Goal: Transaction & Acquisition: Book appointment/travel/reservation

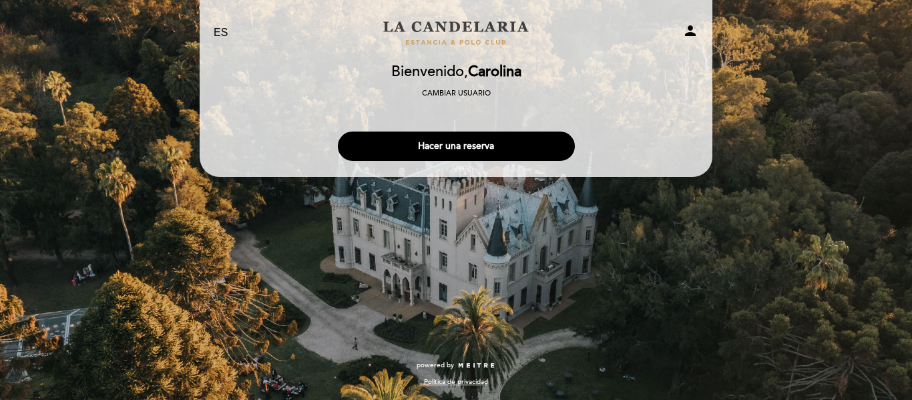
select select "es"
click at [485, 148] on button "Hacer una reserva" at bounding box center [456, 146] width 237 height 29
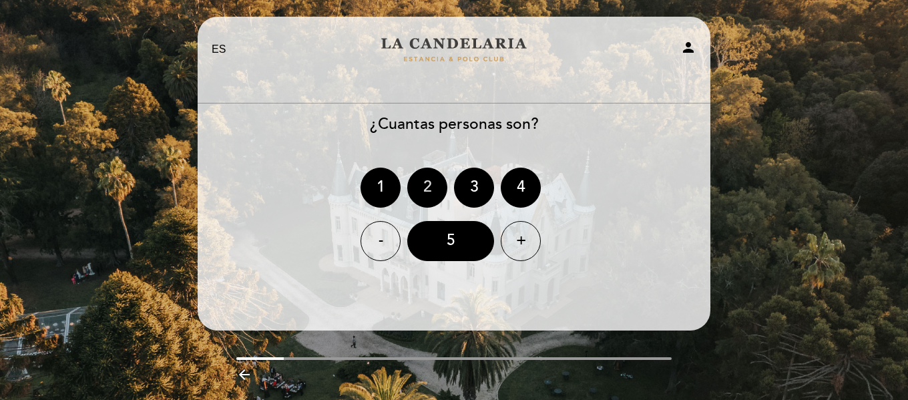
click at [413, 192] on div "2" at bounding box center [427, 188] width 40 height 40
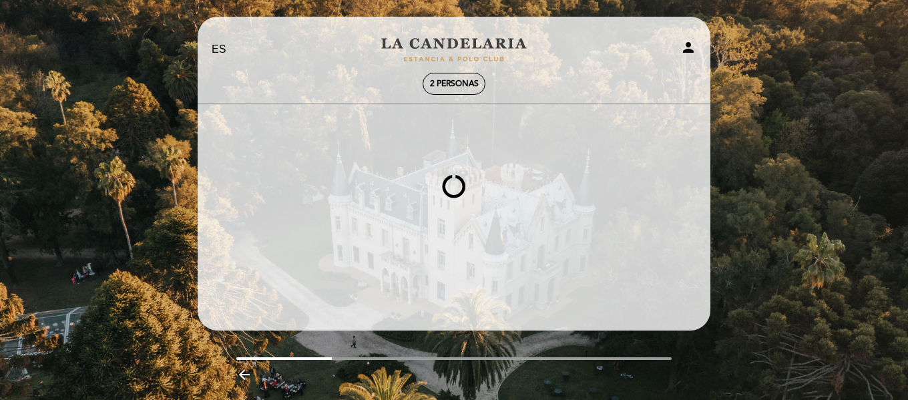
click at [446, 87] on span "2 personas" at bounding box center [454, 84] width 49 height 10
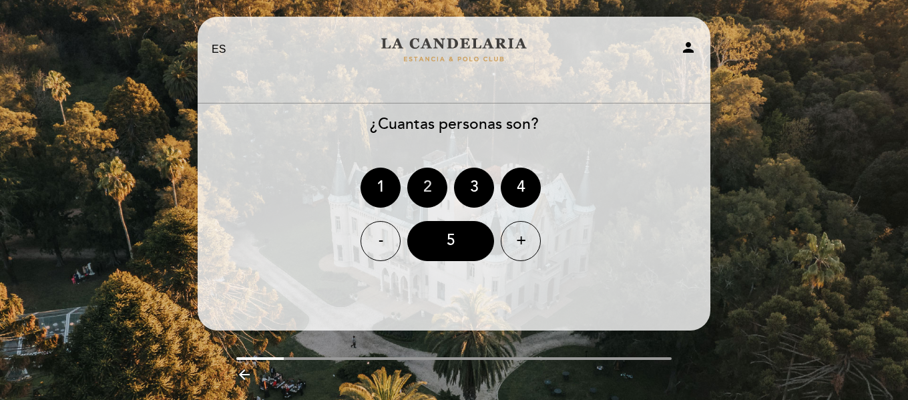
click at [429, 192] on div "2" at bounding box center [427, 188] width 40 height 40
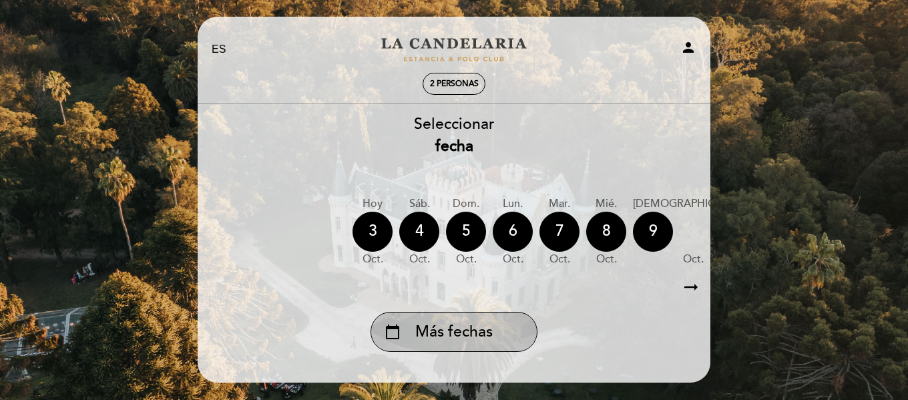
click at [458, 337] on span "Más fechas" at bounding box center [453, 332] width 77 height 22
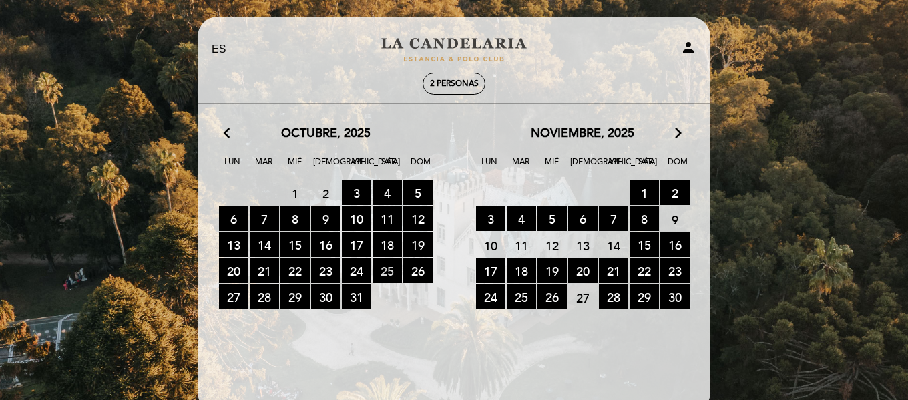
click at [378, 271] on span "25 RESERVAS DISPONIBLES" at bounding box center [387, 271] width 29 height 25
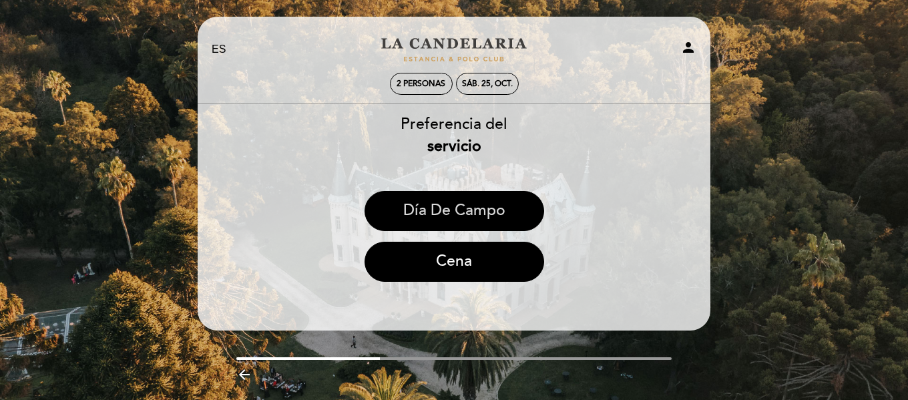
click at [457, 214] on button "Día de Campo" at bounding box center [455, 211] width 180 height 40
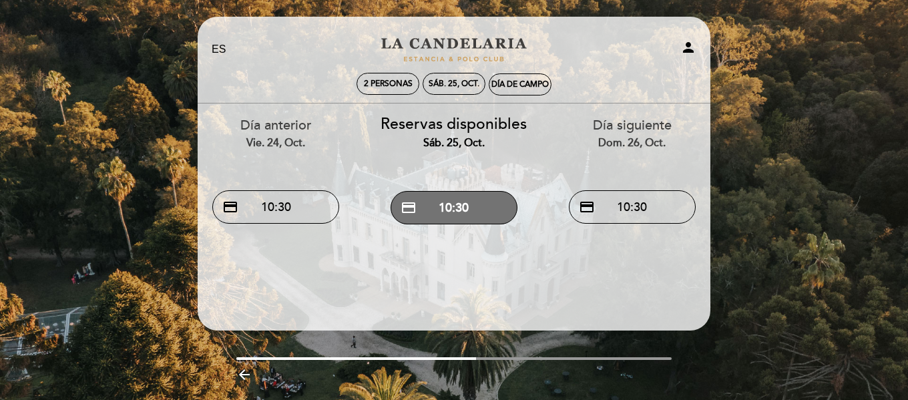
click at [457, 213] on button "credit_card 10:30" at bounding box center [454, 207] width 127 height 33
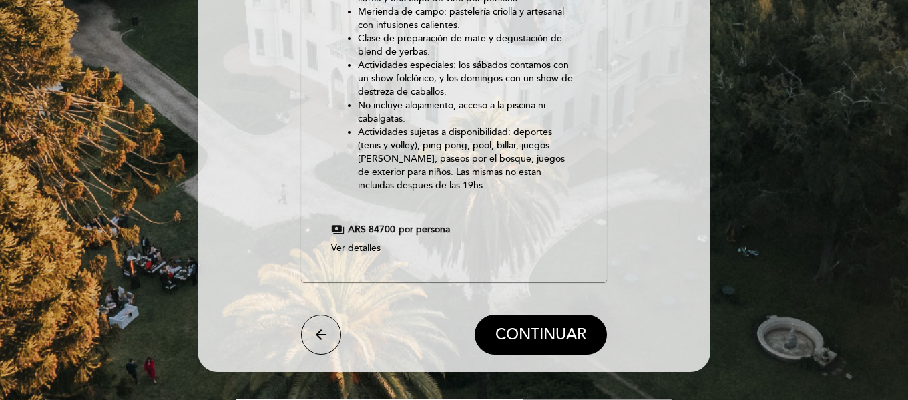
scroll to position [204, 0]
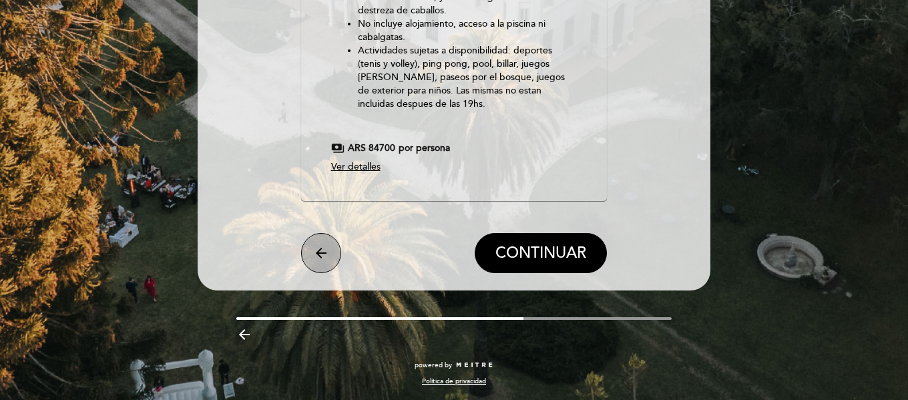
click at [329, 262] on button "arrow_back" at bounding box center [321, 253] width 40 height 40
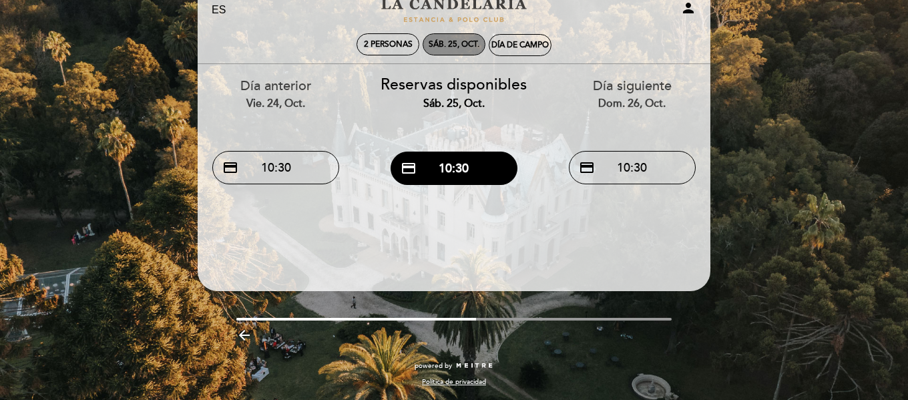
click at [466, 39] on div "sáb. 25, oct." at bounding box center [454, 44] width 63 height 22
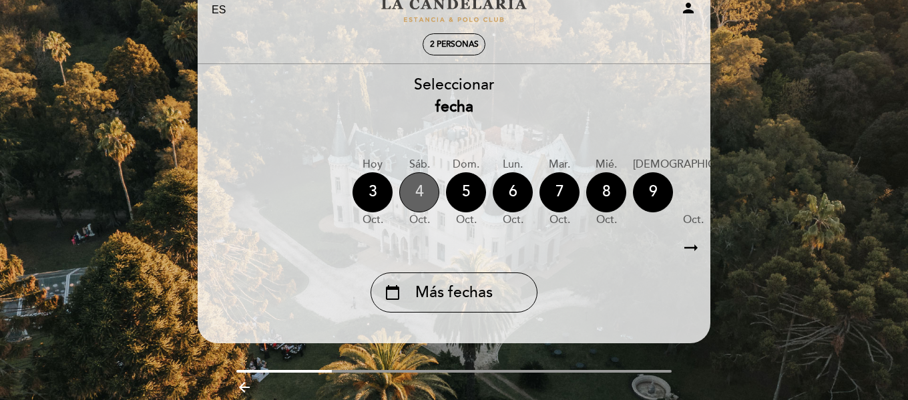
click at [432, 188] on div "4" at bounding box center [419, 192] width 40 height 40
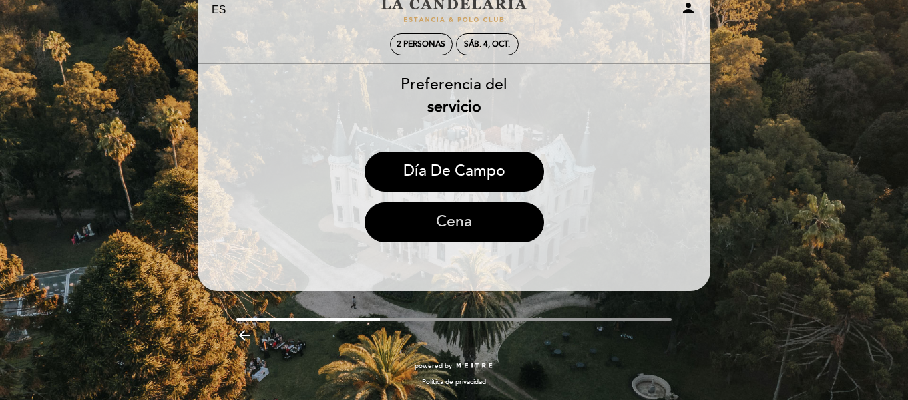
click at [456, 212] on button "Cena" at bounding box center [455, 222] width 180 height 40
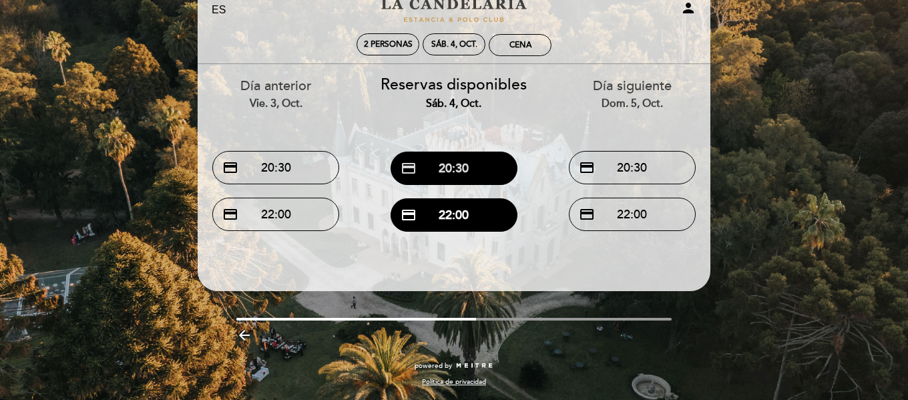
click at [467, 162] on button "credit_card 20:30" at bounding box center [454, 168] width 127 height 33
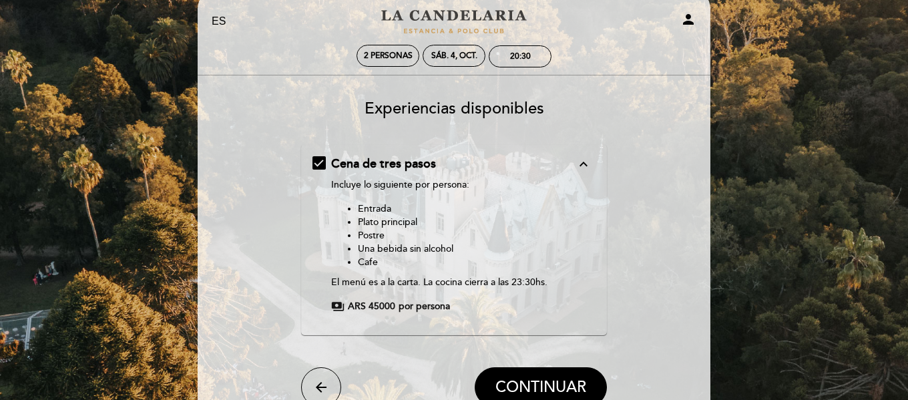
scroll to position [0, 0]
